Goal: Find specific page/section: Find specific page/section

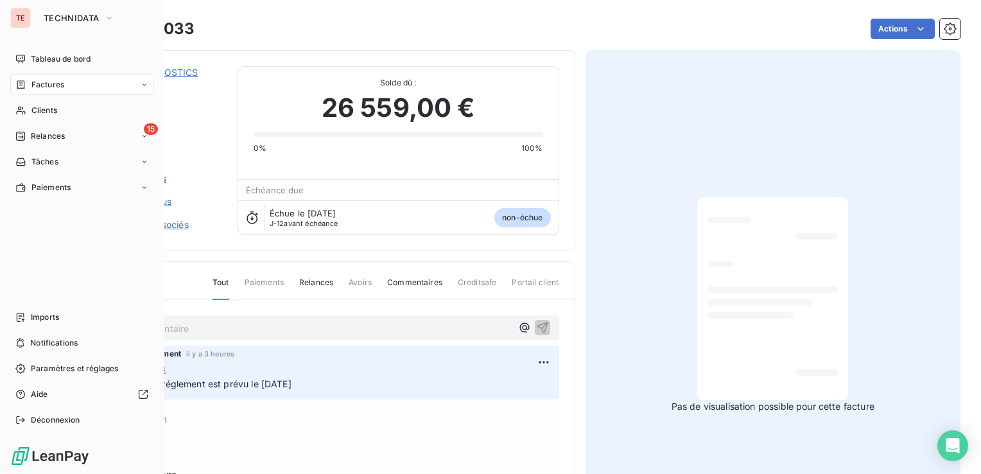
click at [24, 92] on div "Factures" at bounding box center [81, 84] width 143 height 21
click at [47, 83] on span "Factures" at bounding box center [47, 85] width 33 height 12
click at [48, 78] on div "Factures" at bounding box center [81, 84] width 143 height 21
click at [46, 109] on span "Factures" at bounding box center [47, 111] width 33 height 12
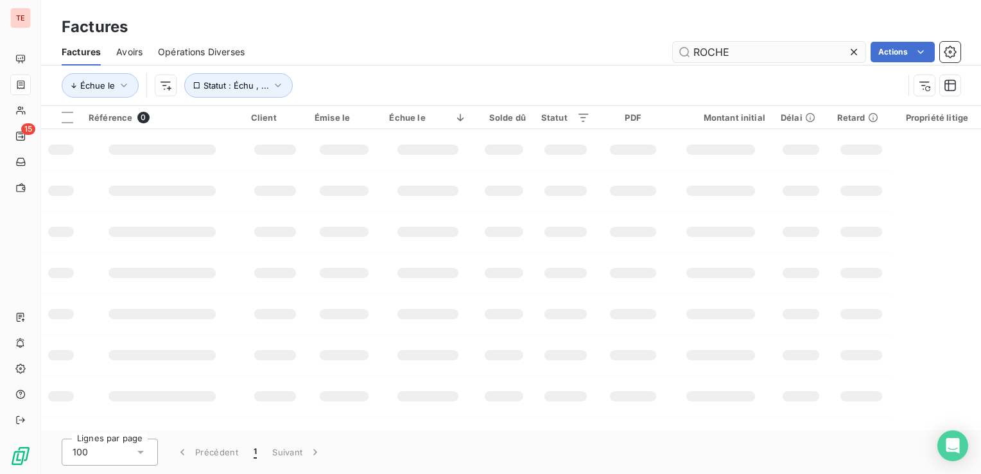
click at [750, 58] on input "ROCHE" at bounding box center [769, 52] width 193 height 21
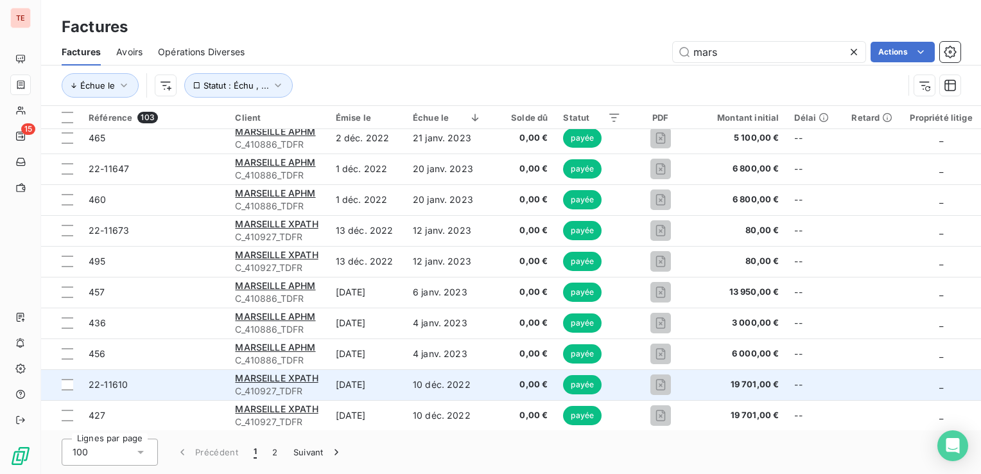
scroll to position [2504, 0]
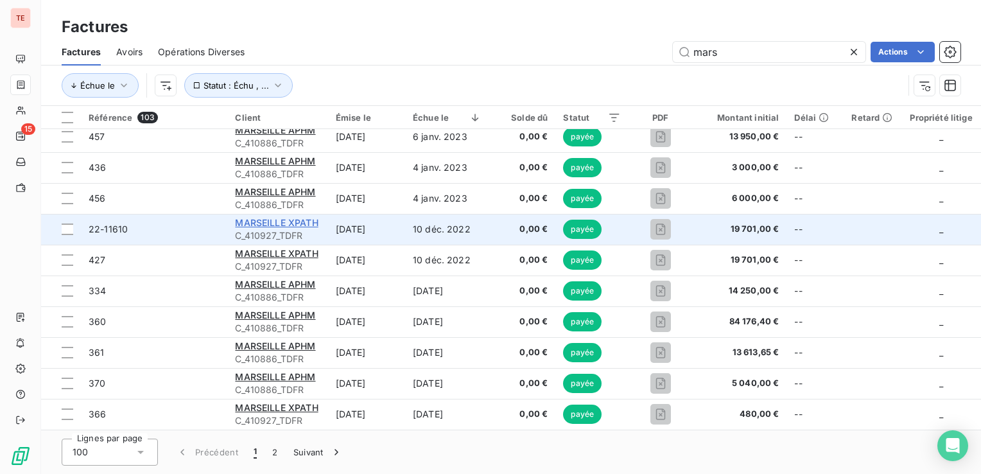
type input "mars"
click at [305, 223] on span "MARSEILLE XPATH" at bounding box center [276, 222] width 83 height 11
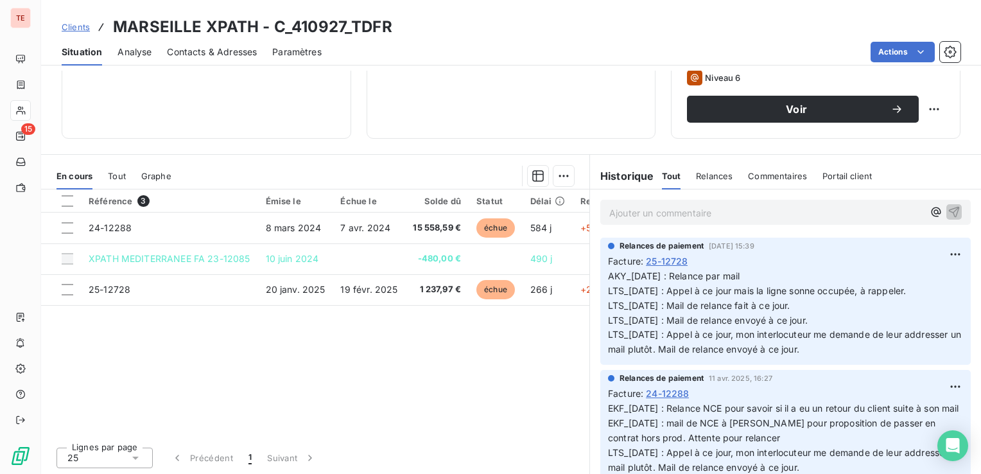
scroll to position [203, 0]
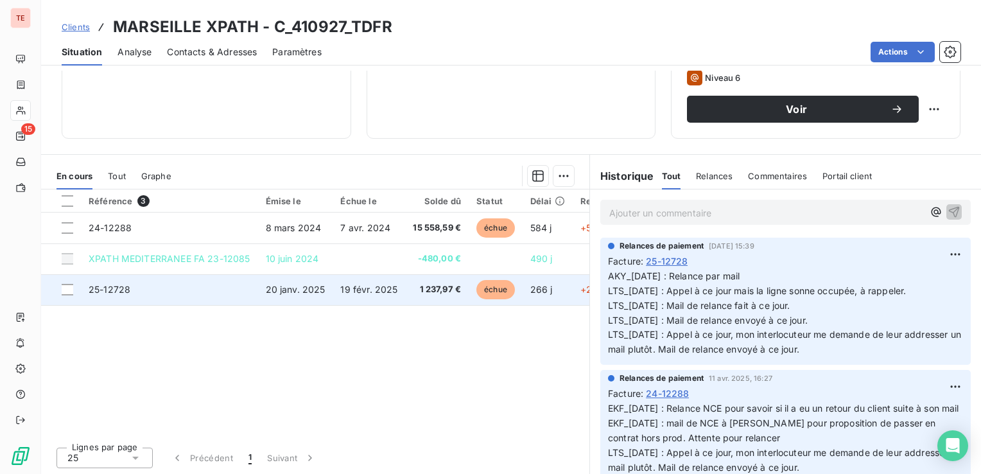
click at [90, 293] on span "25-12728" at bounding box center [110, 289] width 42 height 11
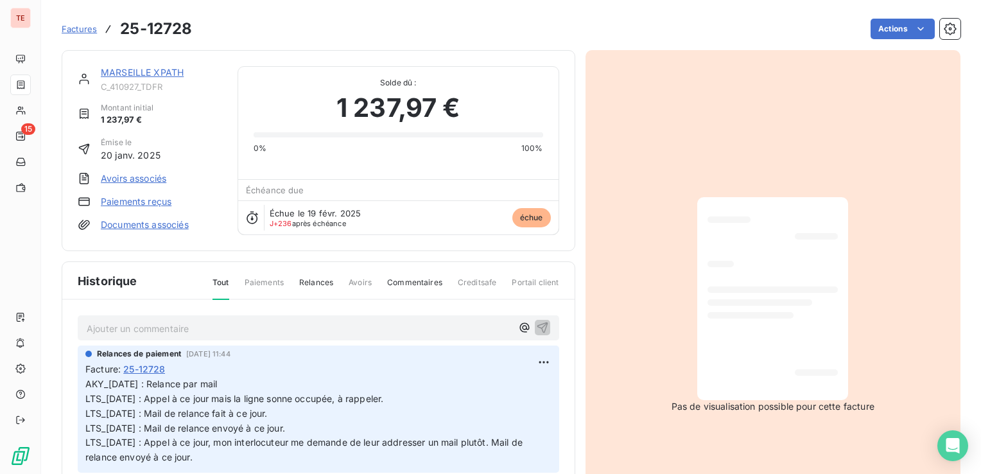
scroll to position [52, 0]
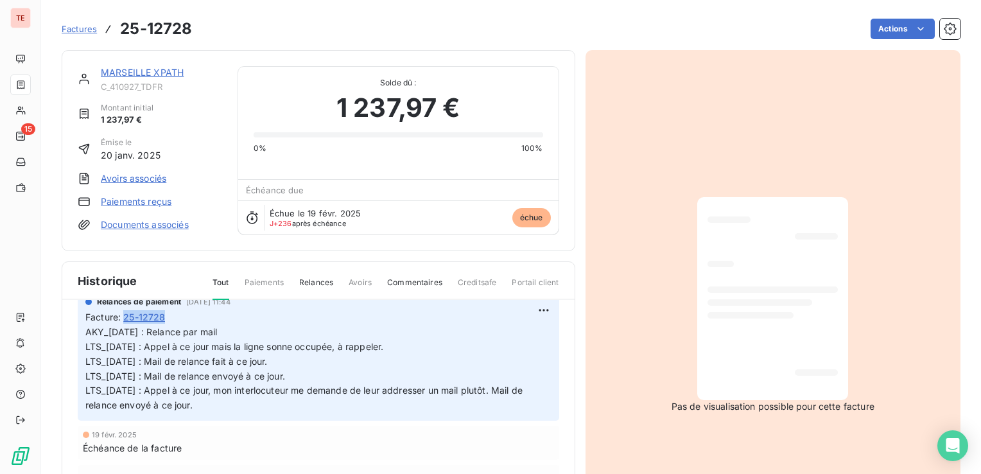
drag, startPoint x: 173, startPoint y: 318, endPoint x: 126, endPoint y: 320, distance: 46.9
click at [126, 320] on div "Facture : 25-12728" at bounding box center [318, 316] width 466 height 13
copy span "25-12728"
